Goal: Transaction & Acquisition: Purchase product/service

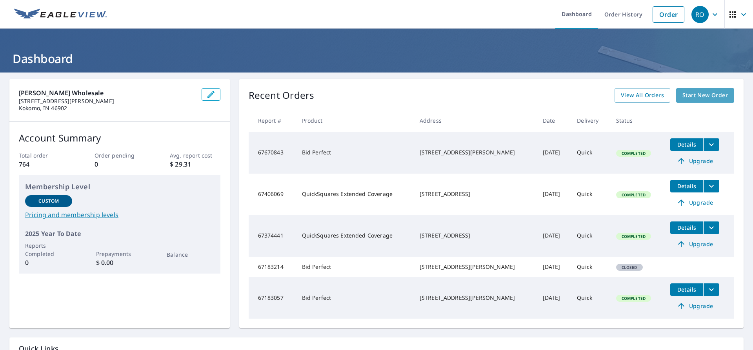
click at [710, 93] on span "Start New Order" at bounding box center [706, 96] width 46 height 10
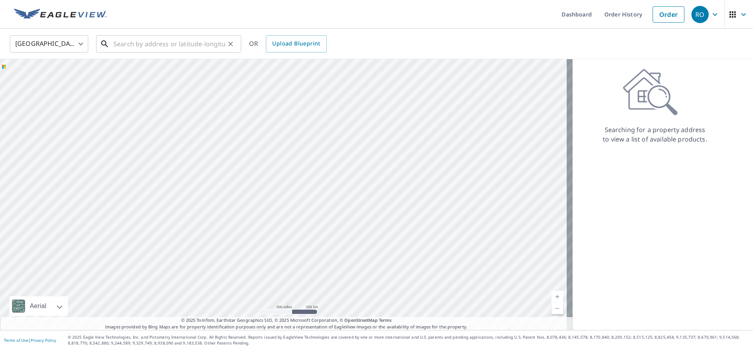
click at [132, 44] on input "text" at bounding box center [169, 44] width 112 height 22
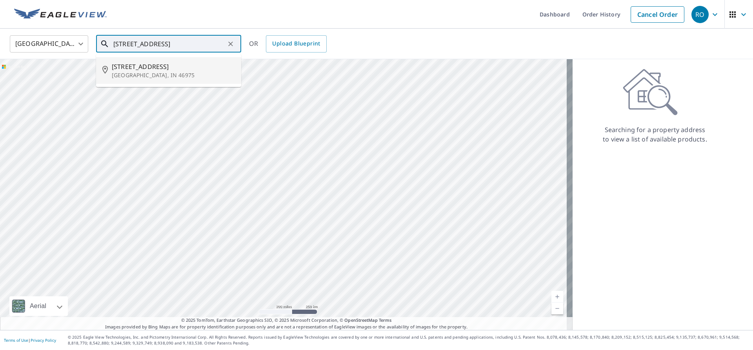
click at [111, 74] on icon at bounding box center [106, 70] width 9 height 9
type input "[STREET_ADDRESS]"
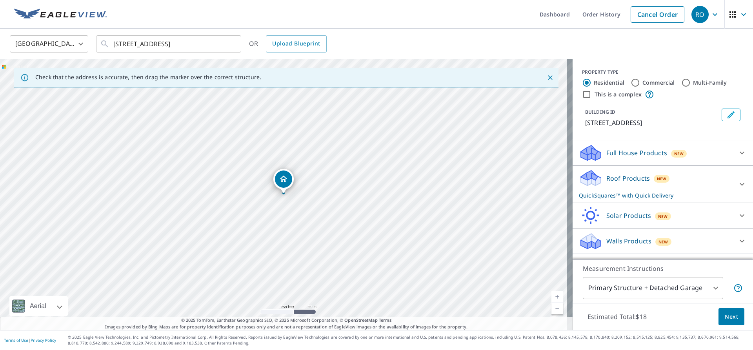
click at [719, 314] on button "Next" at bounding box center [732, 317] width 26 height 18
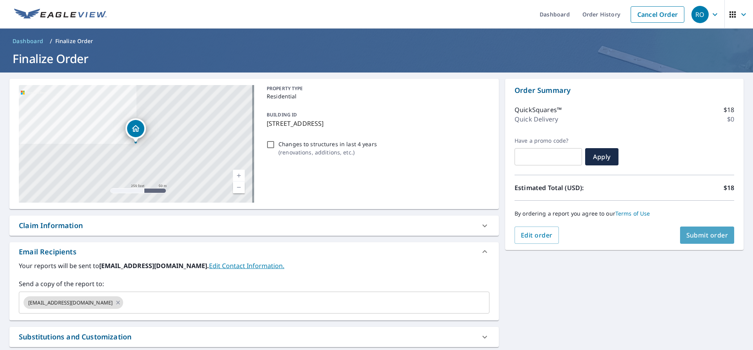
click at [688, 233] on span "Submit order" at bounding box center [708, 235] width 42 height 9
checkbox input "true"
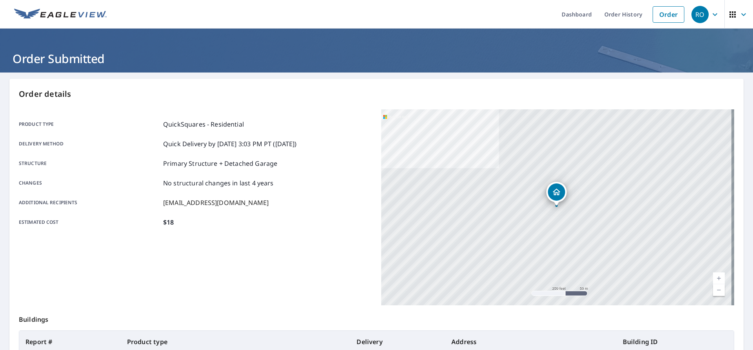
click at [710, 14] on icon "button" at bounding box center [714, 14] width 9 height 9
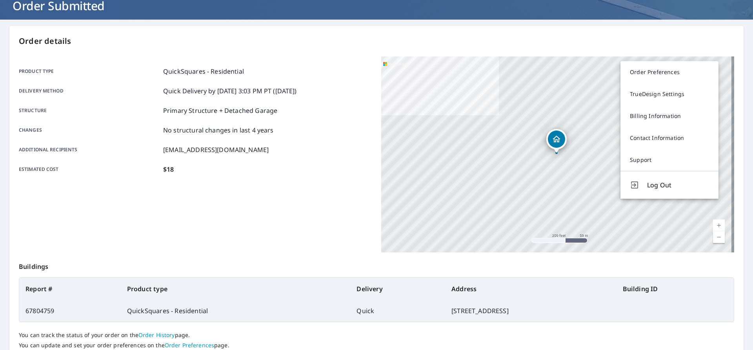
scroll to position [111, 0]
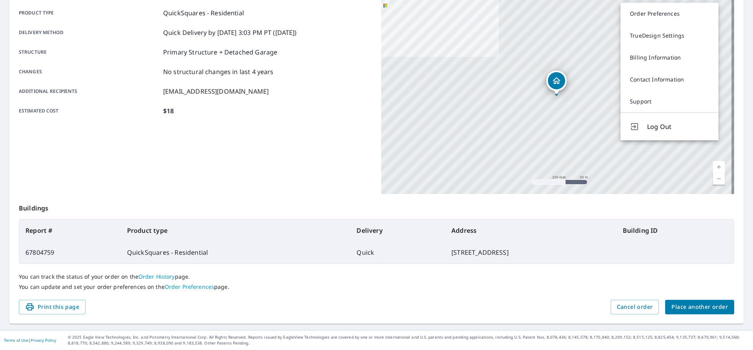
click at [145, 277] on link "Order History" at bounding box center [156, 276] width 36 height 7
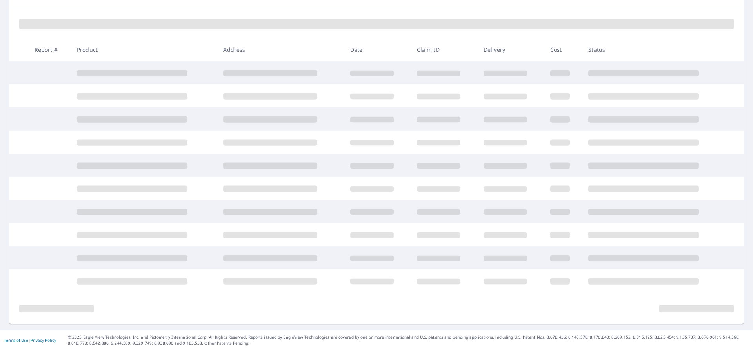
scroll to position [44, 0]
